Goal: Feedback & Contribution: Leave review/rating

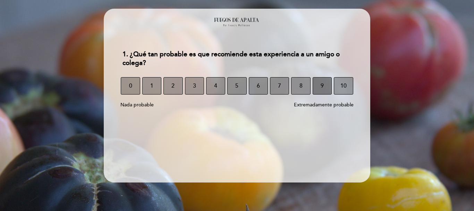
click at [324, 84] on button "9" at bounding box center [322, 85] width 19 height 17
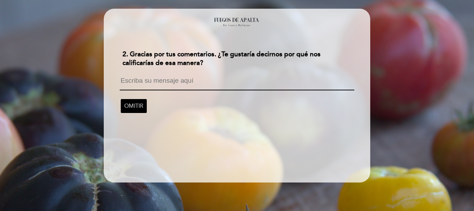
drag, startPoint x: 170, startPoint y: 82, endPoint x: 164, endPoint y: 79, distance: 6.6
click at [170, 82] on textarea at bounding box center [237, 83] width 234 height 13
type textarea "E"
type textarea "B"
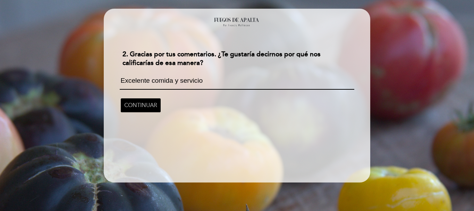
type textarea "Excelente comida y servicio"
click at [147, 106] on span "CONTINUAR" at bounding box center [140, 104] width 33 height 19
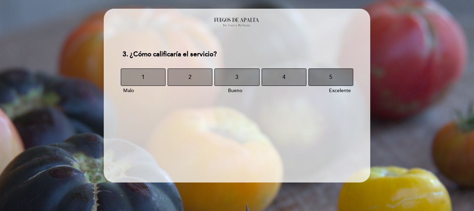
click at [334, 75] on button "5" at bounding box center [331, 76] width 45 height 17
click at [334, 79] on button "5" at bounding box center [331, 76] width 45 height 17
click at [330, 77] on span "5" at bounding box center [330, 76] width 3 height 19
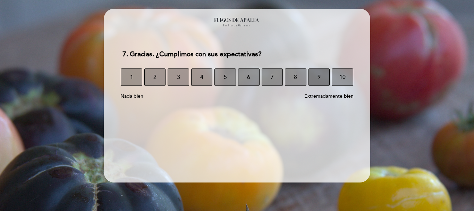
click at [317, 77] on button "9" at bounding box center [320, 76] width 22 height 17
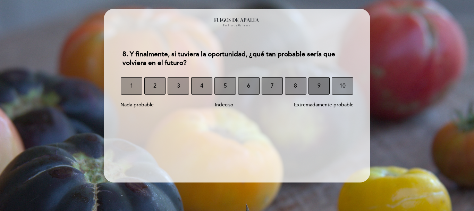
click at [318, 83] on span "9" at bounding box center [319, 85] width 3 height 19
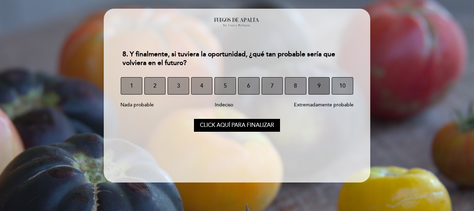
select select "es"
